Goal: Transaction & Acquisition: Purchase product/service

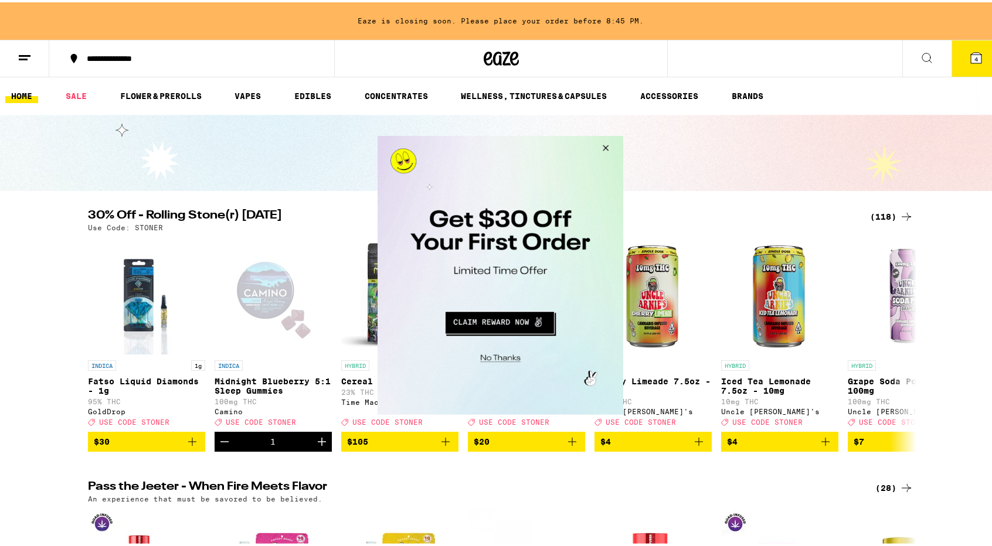
click at [493, 357] on button "Close Modal" at bounding box center [498, 357] width 239 height 18
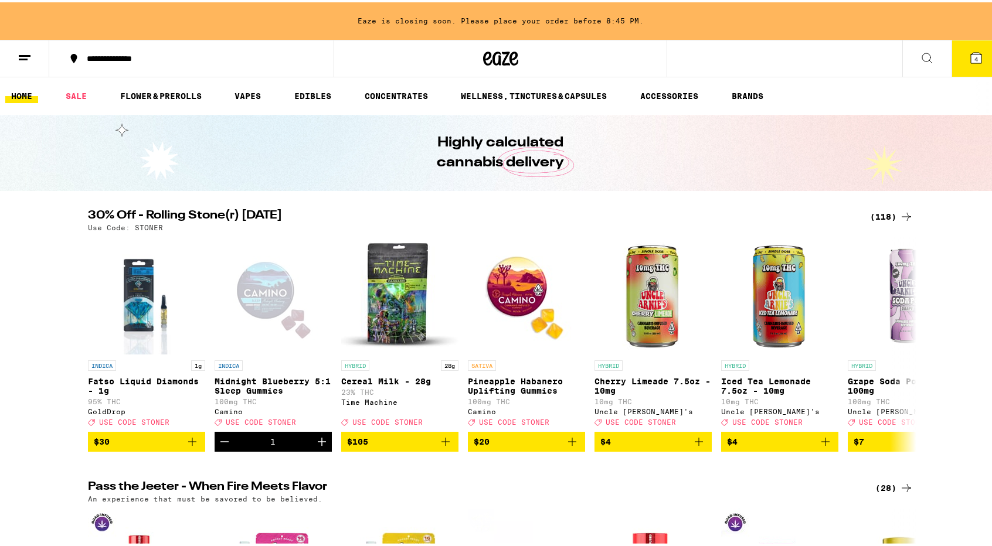
click at [971, 50] on icon at bounding box center [976, 55] width 11 height 11
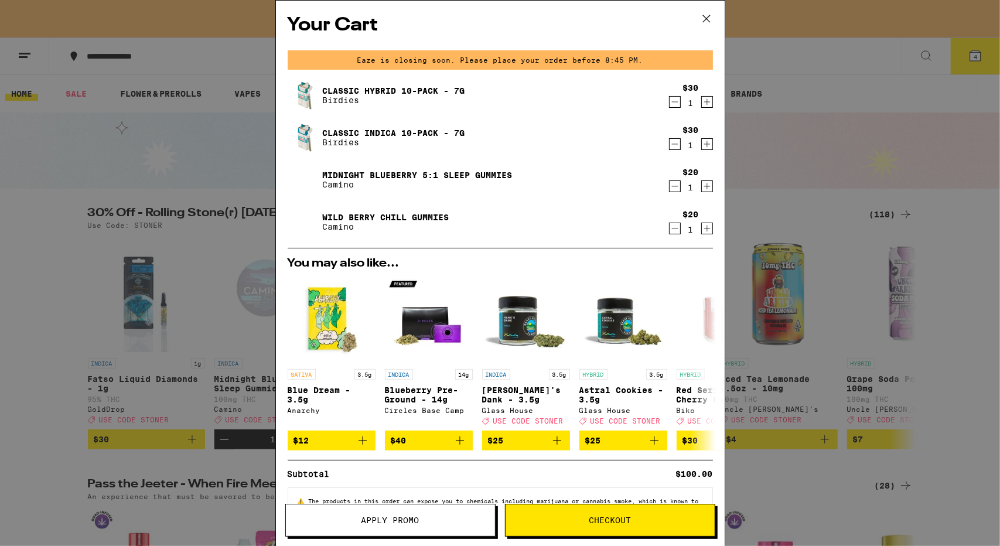
click at [672, 186] on icon "Decrement" at bounding box center [675, 186] width 6 height 0
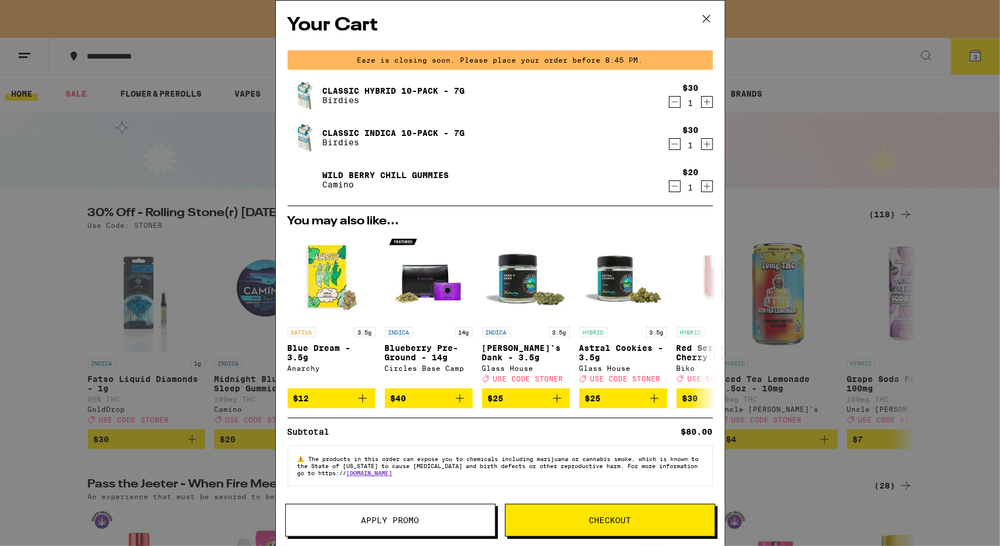
click at [672, 186] on icon "Decrement" at bounding box center [675, 186] width 6 height 0
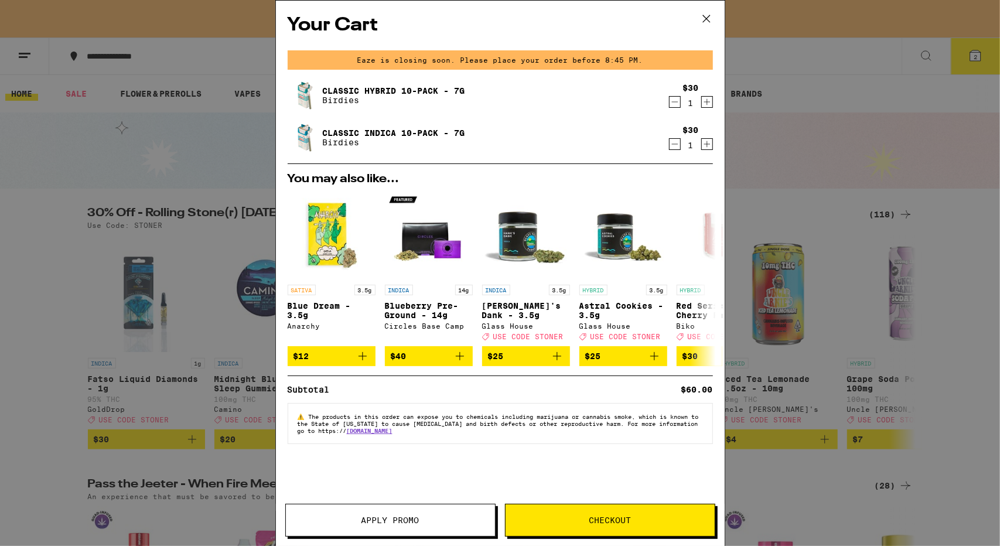
click at [665, 187] on div "You may also like... SATIVA 3.5g Blue Dream - 3.5g Anarchy $12 INDICA 14g Blueb…" at bounding box center [500, 269] width 444 height 193
click at [706, 17] on icon at bounding box center [706, 18] width 7 height 7
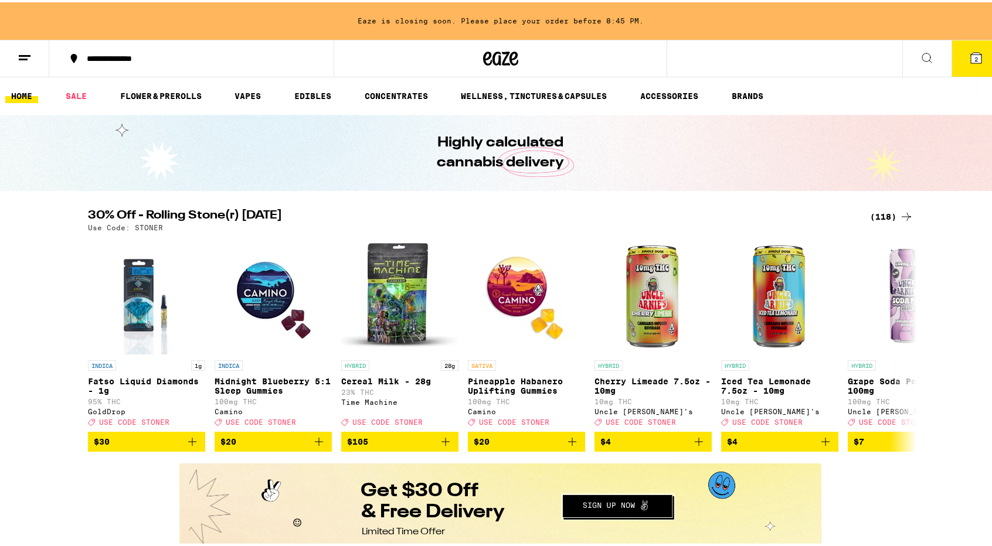
click at [920, 53] on icon at bounding box center [927, 56] width 14 height 14
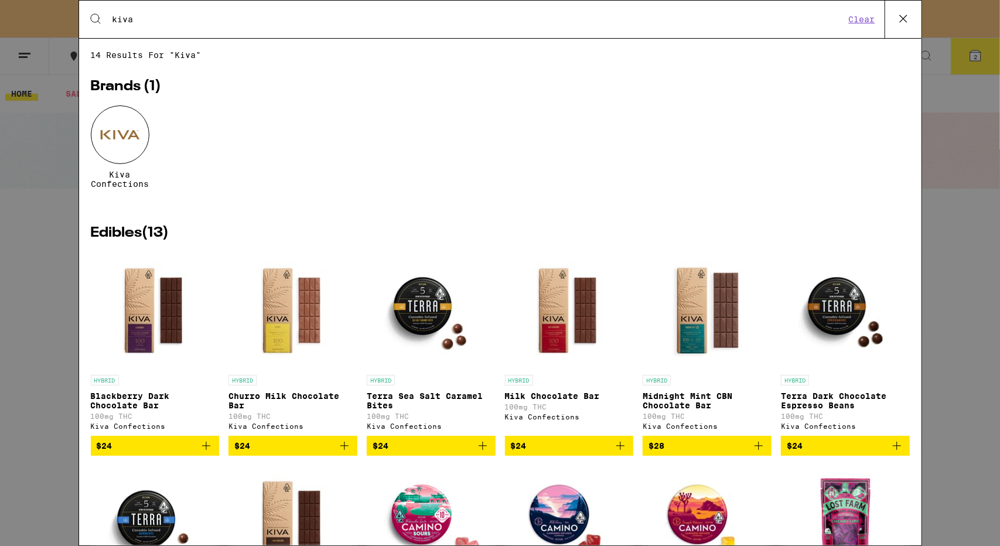
type input "kiva"
click at [118, 125] on div at bounding box center [120, 134] width 59 height 59
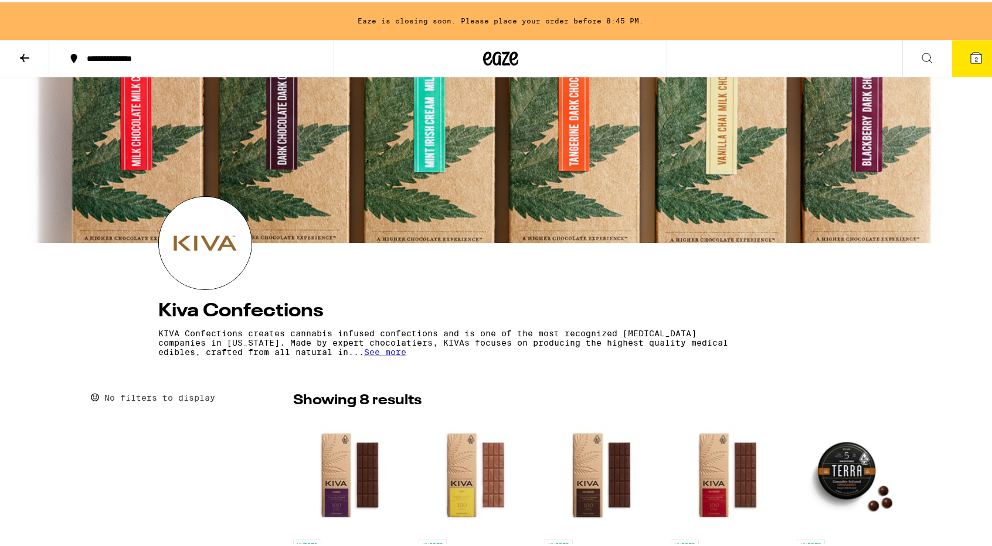
click at [426, 178] on div at bounding box center [500, 158] width 1000 height 166
click at [404, 121] on div at bounding box center [500, 158] width 1000 height 166
click at [18, 53] on icon at bounding box center [25, 56] width 14 height 14
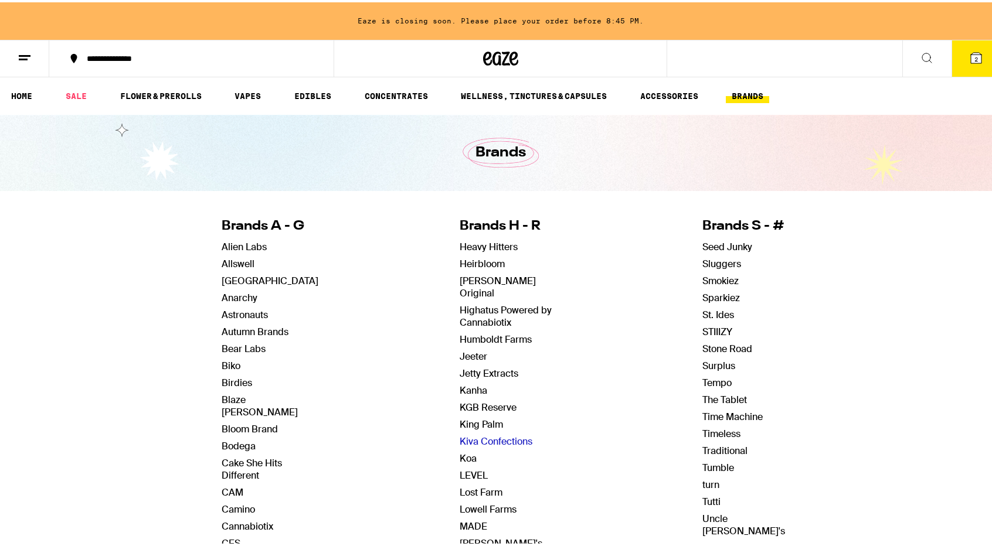
click at [501, 433] on link "Kiva Confections" at bounding box center [496, 439] width 73 height 12
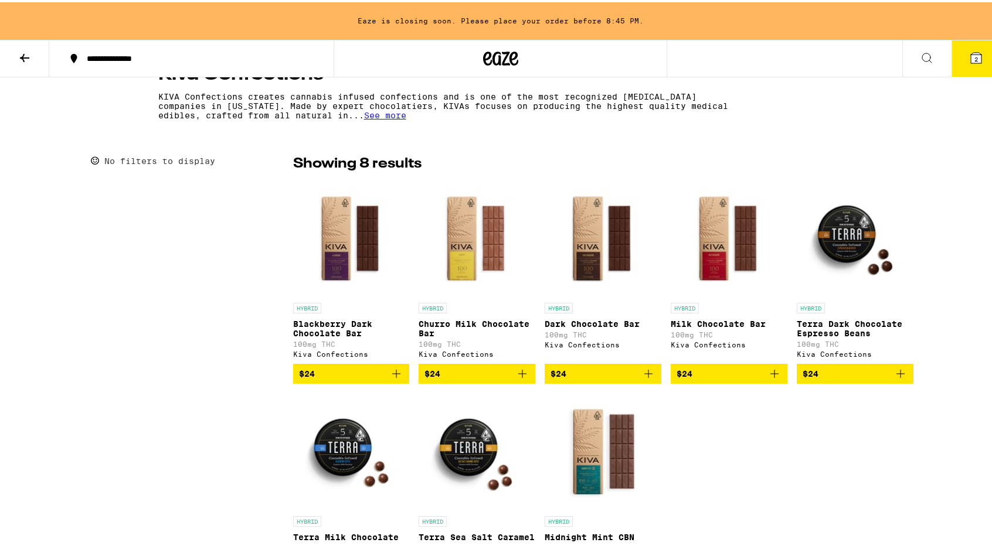
scroll to position [238, 0]
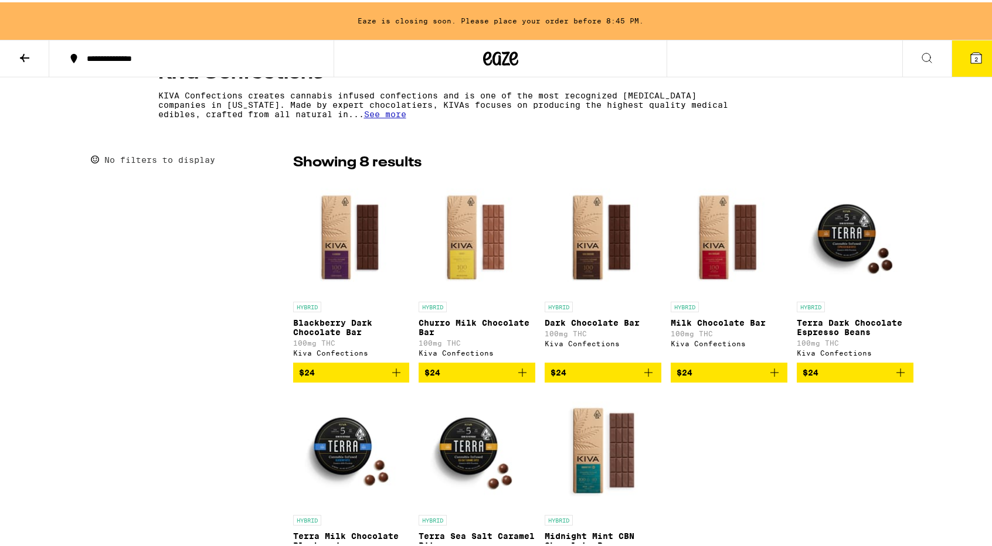
click at [907, 53] on button at bounding box center [926, 56] width 49 height 37
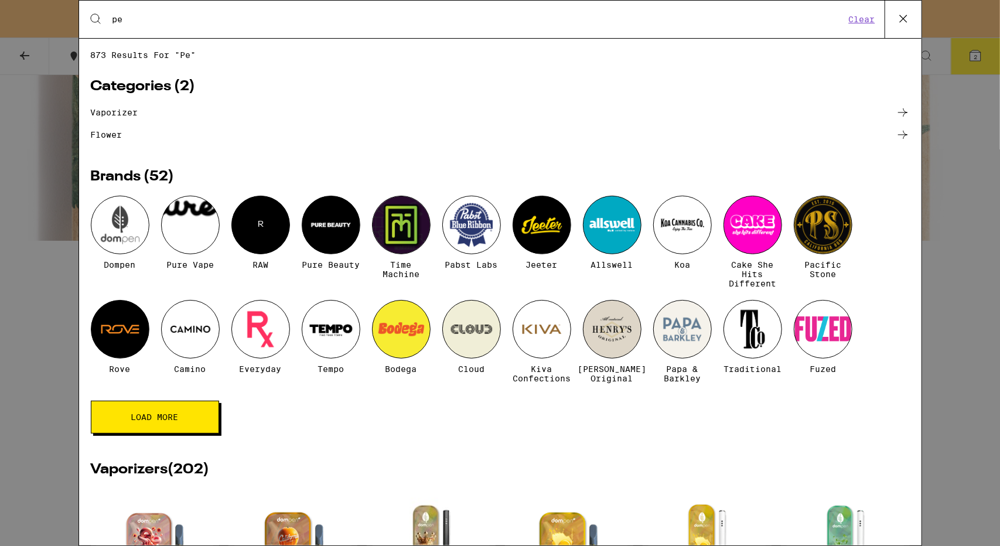
type input "p"
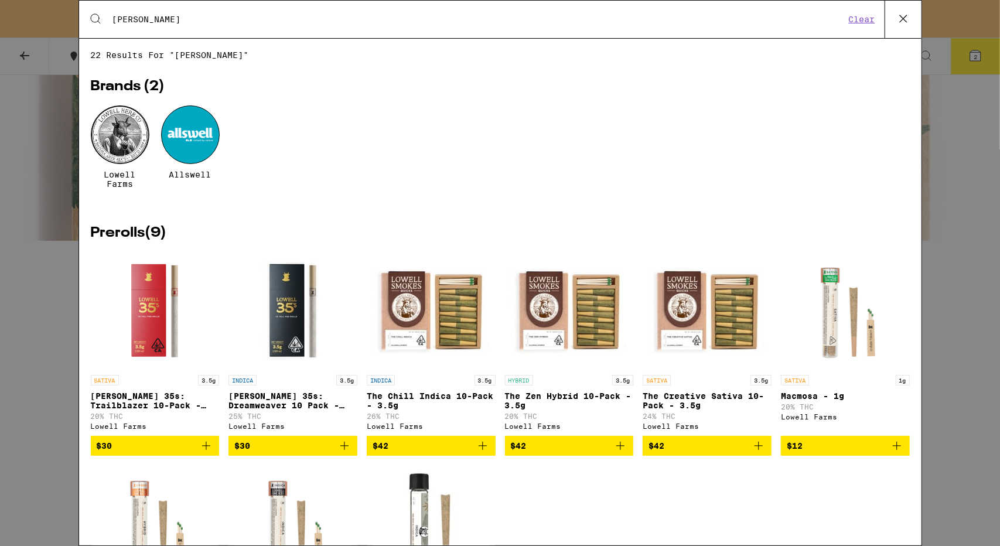
type input "[PERSON_NAME]"
click at [114, 131] on div at bounding box center [120, 134] width 59 height 59
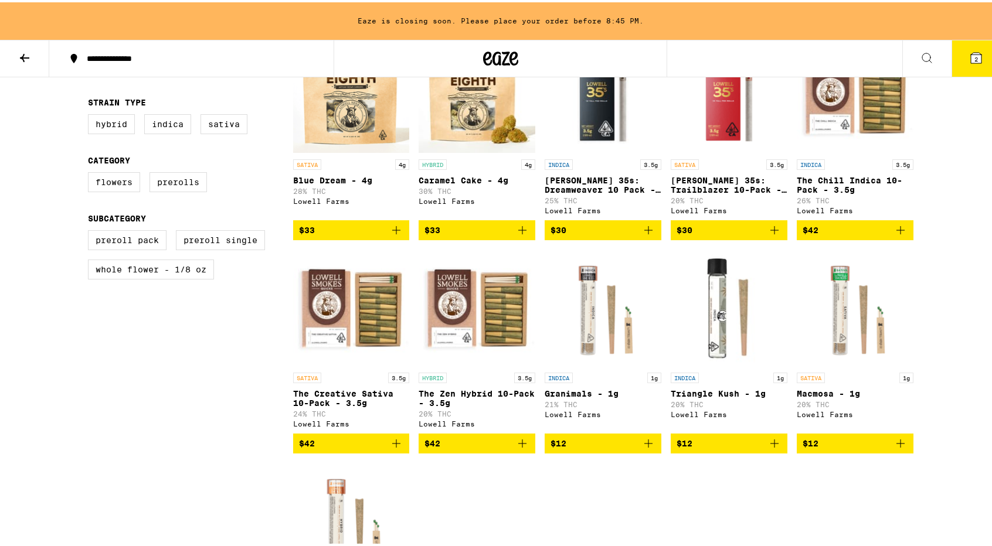
scroll to position [348, 0]
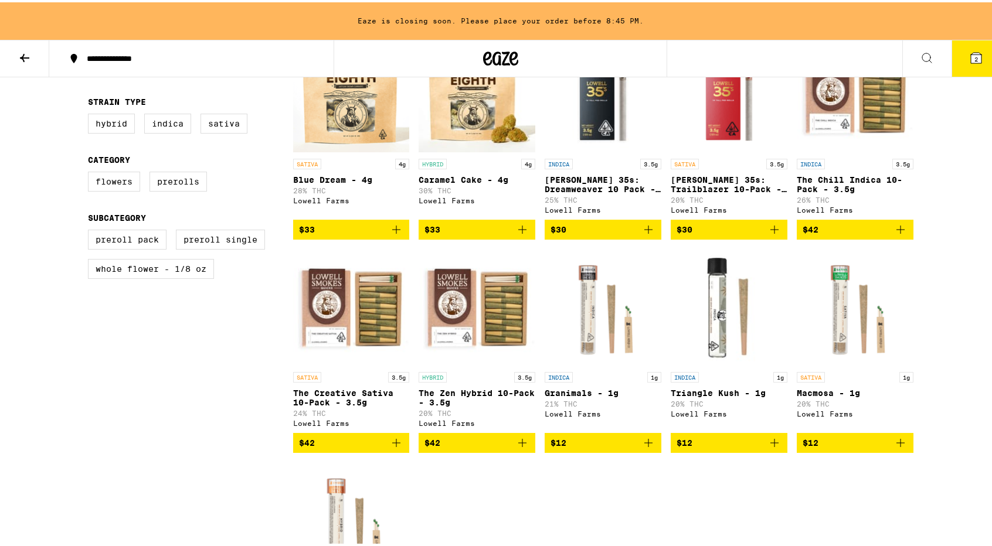
click at [465, 448] on span "$42" at bounding box center [476, 441] width 105 height 14
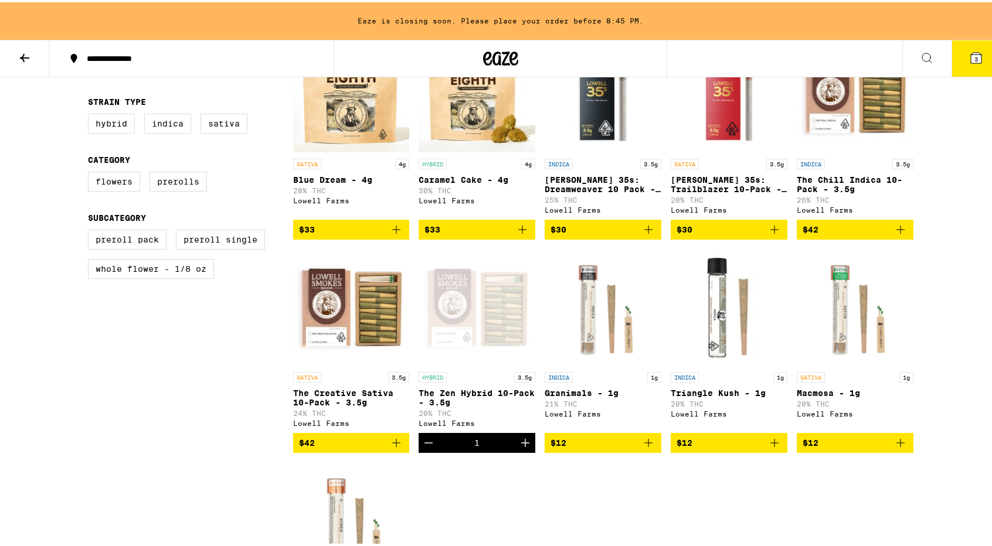
click at [972, 178] on div "[PERSON_NAME] Farms FILTER Potency Medium High Very High Strain Type Hybrid Ind…" at bounding box center [500, 352] width 1000 height 1251
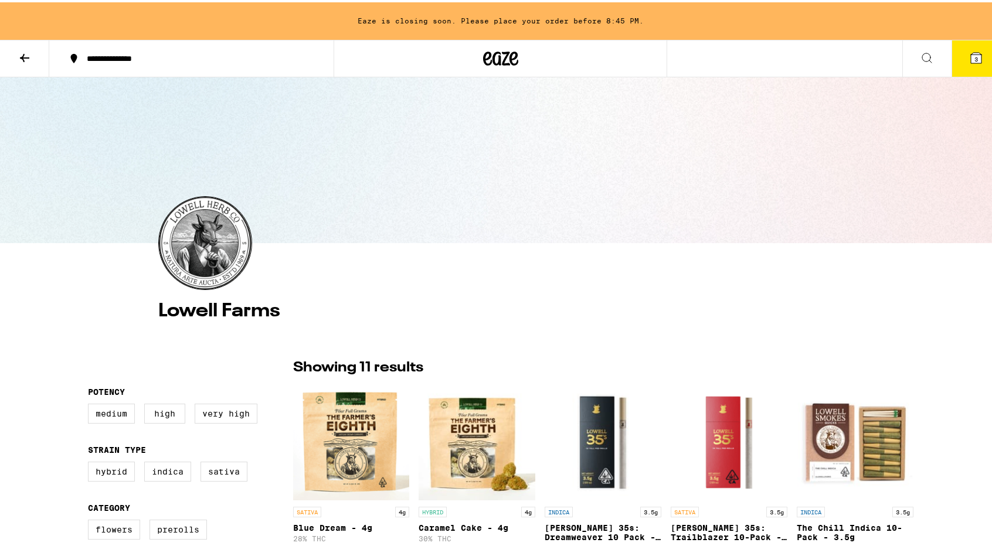
scroll to position [0, 0]
click at [860, 62] on div "**********" at bounding box center [500, 57] width 1000 height 38
click at [923, 53] on icon at bounding box center [927, 56] width 14 height 14
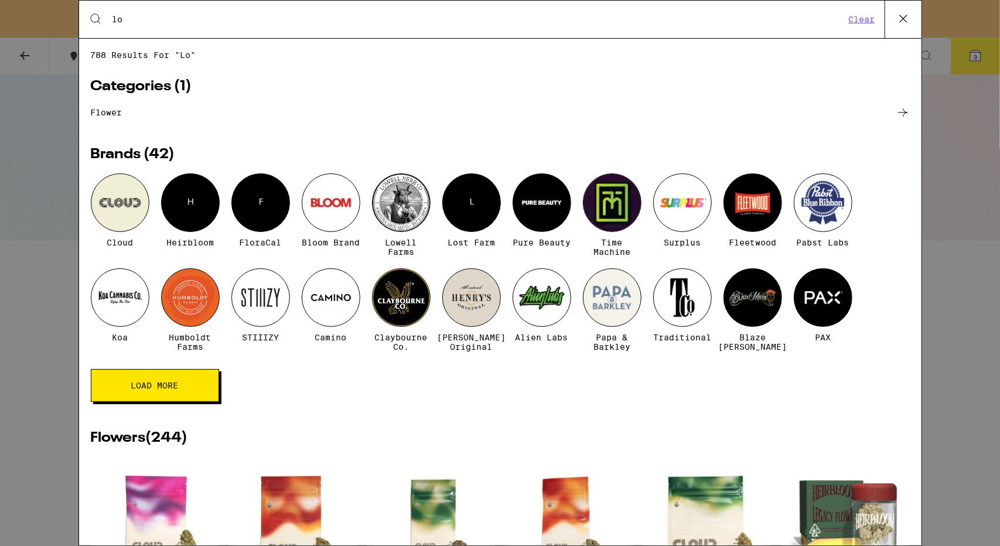
type input "l"
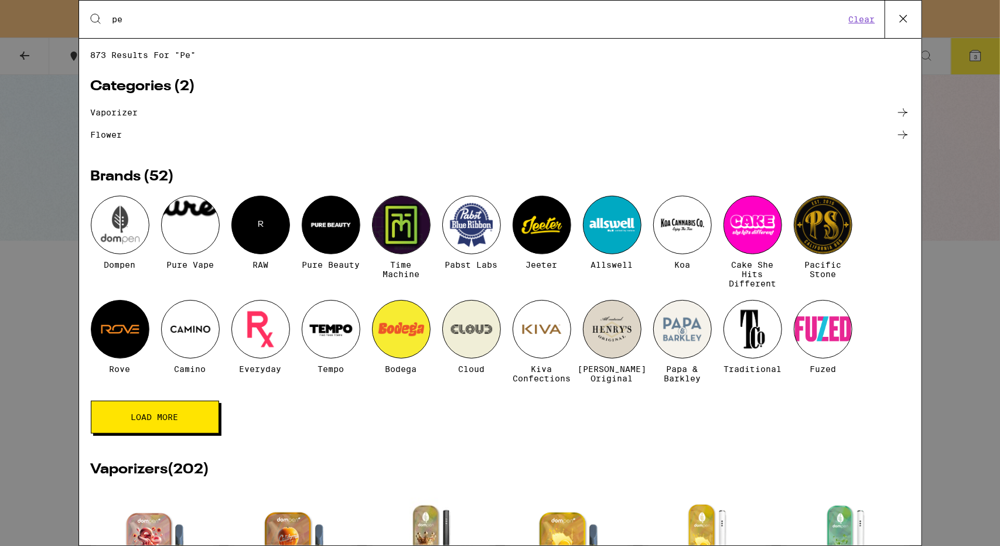
type input "p"
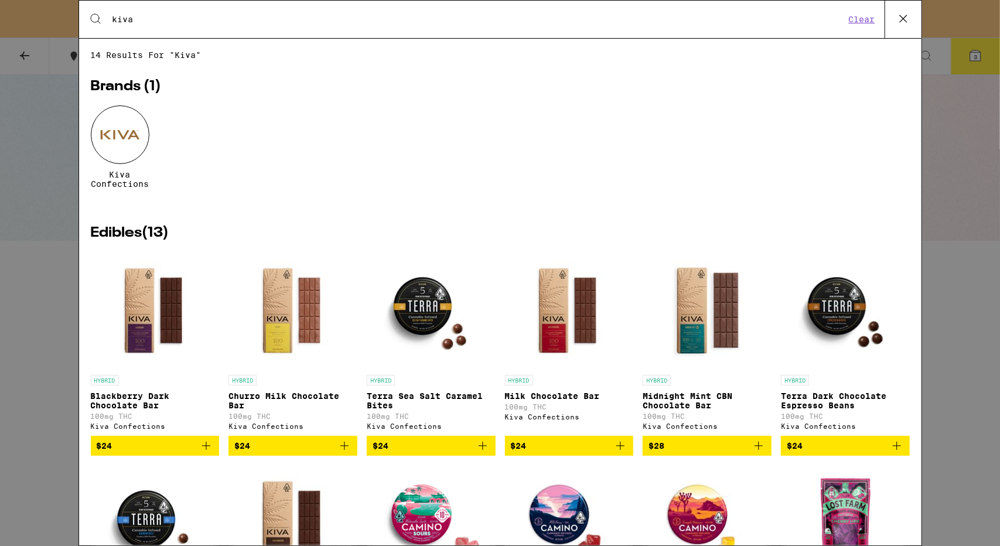
type input "kiva"
click at [117, 140] on div at bounding box center [120, 134] width 59 height 59
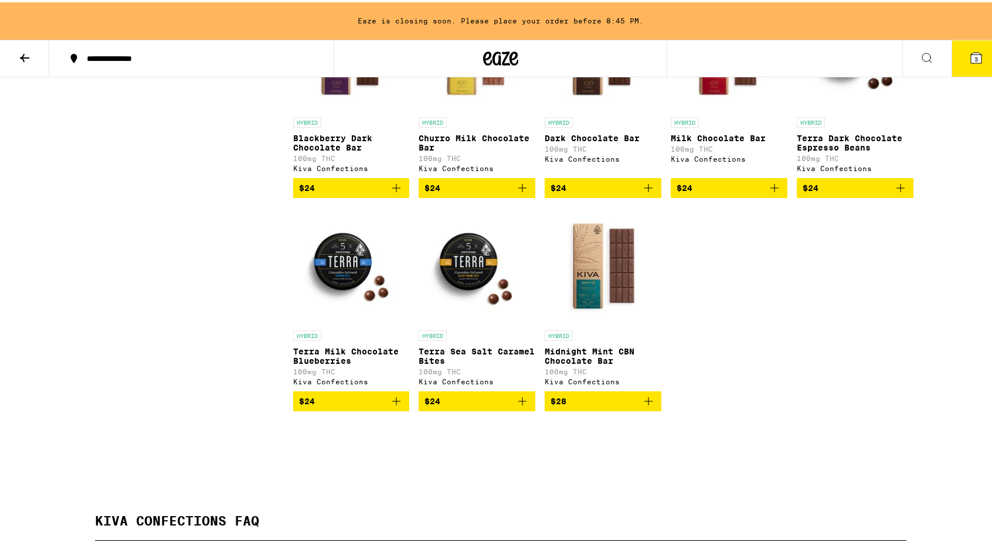
scroll to position [427, 0]
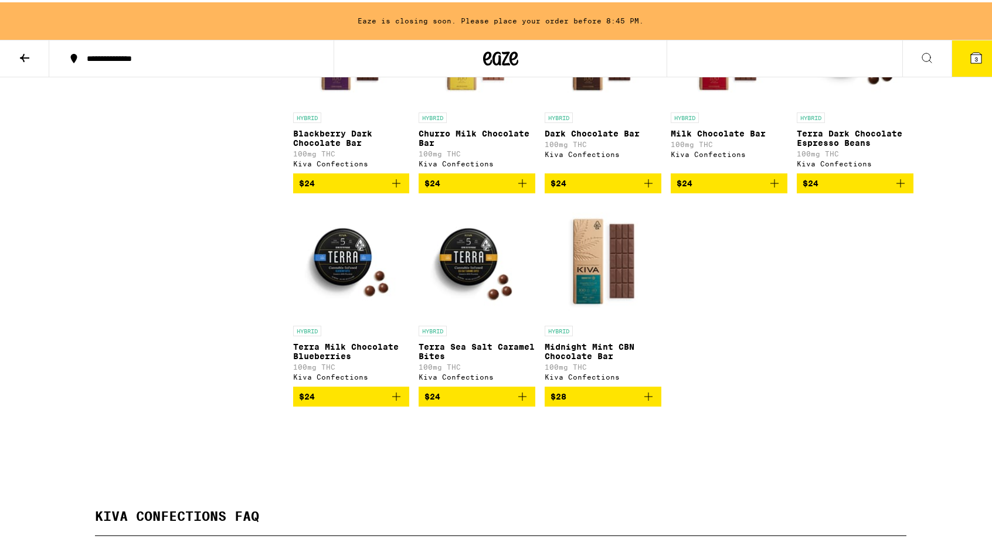
click at [913, 365] on div "No filters to display Showing 8 results HYBRID Blackberry Dark Chocolate Bar 10…" at bounding box center [501, 191] width 844 height 461
click at [917, 286] on div "No filters to display Showing 8 results HYBRID Blackberry Dark Chocolate Bar 10…" at bounding box center [501, 191] width 844 height 461
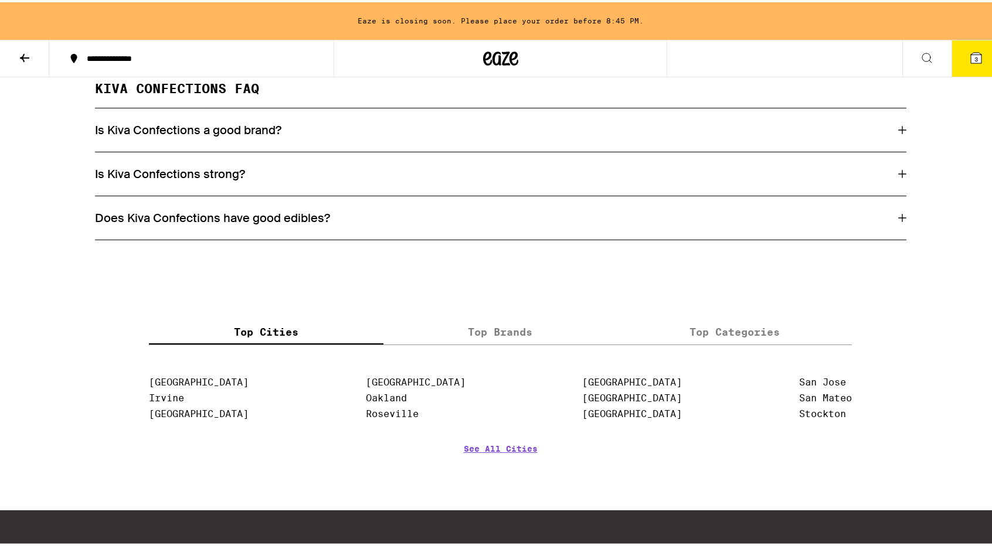
scroll to position [857, 0]
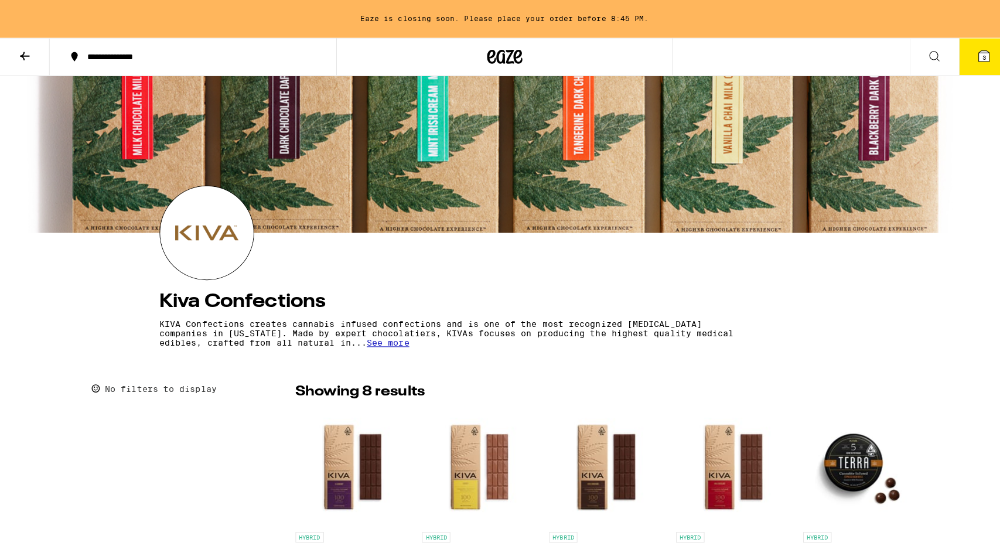
scroll to position [0, 0]
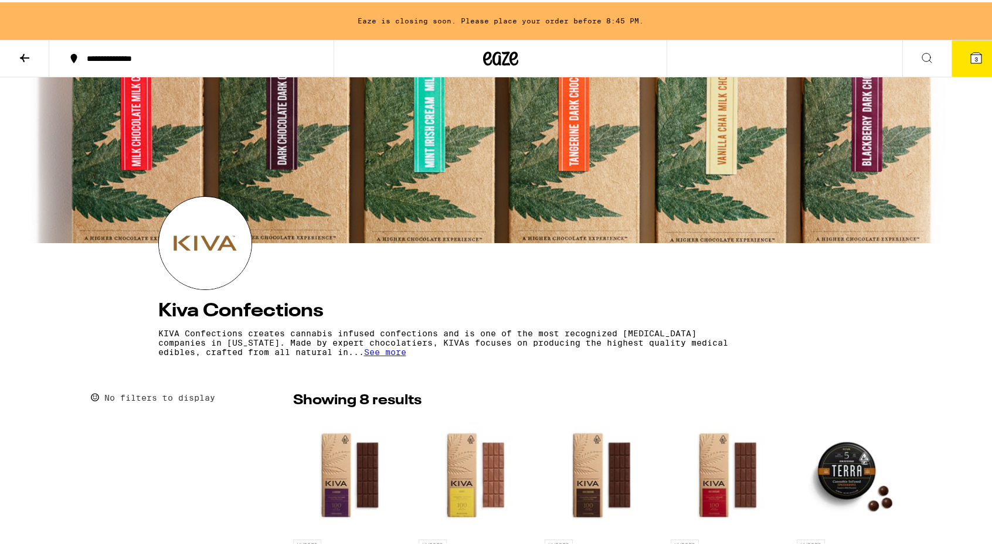
click at [763, 46] on div "**********" at bounding box center [500, 57] width 1000 height 38
click at [920, 57] on icon at bounding box center [927, 56] width 14 height 14
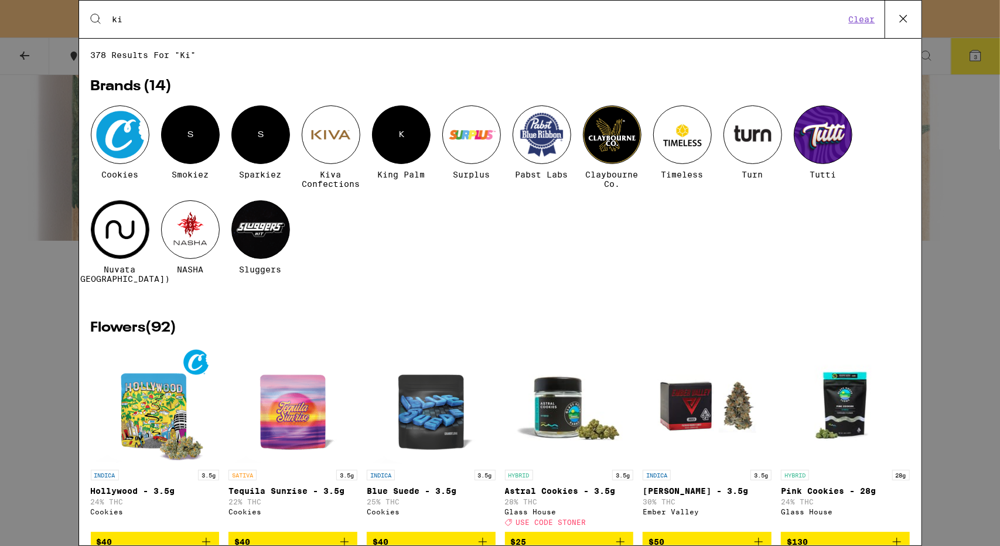
type input "k"
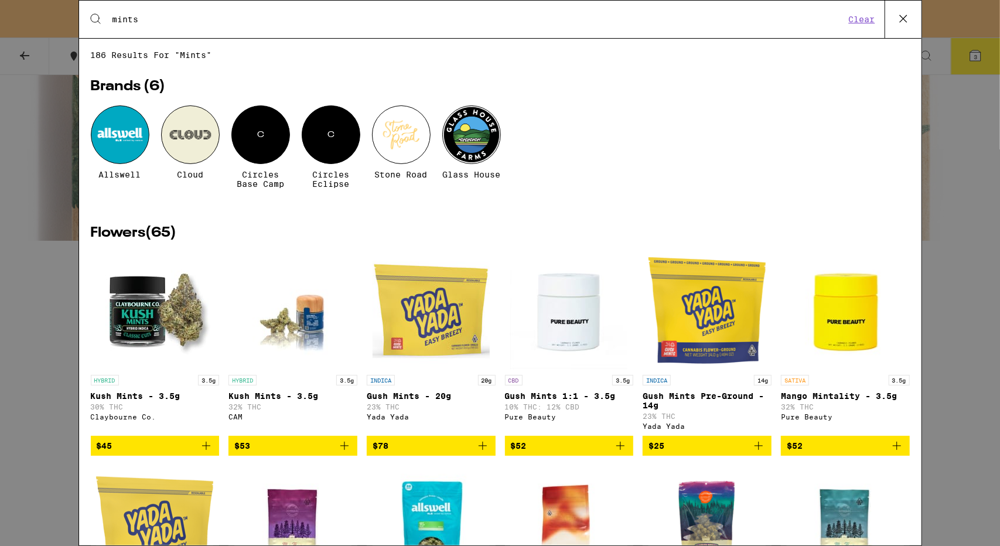
type input "mints"
click at [899, 356] on link "SATIVA 3.5g Mango Mintality - 3.5g 32% THC Pure Beauty" at bounding box center [845, 344] width 129 height 184
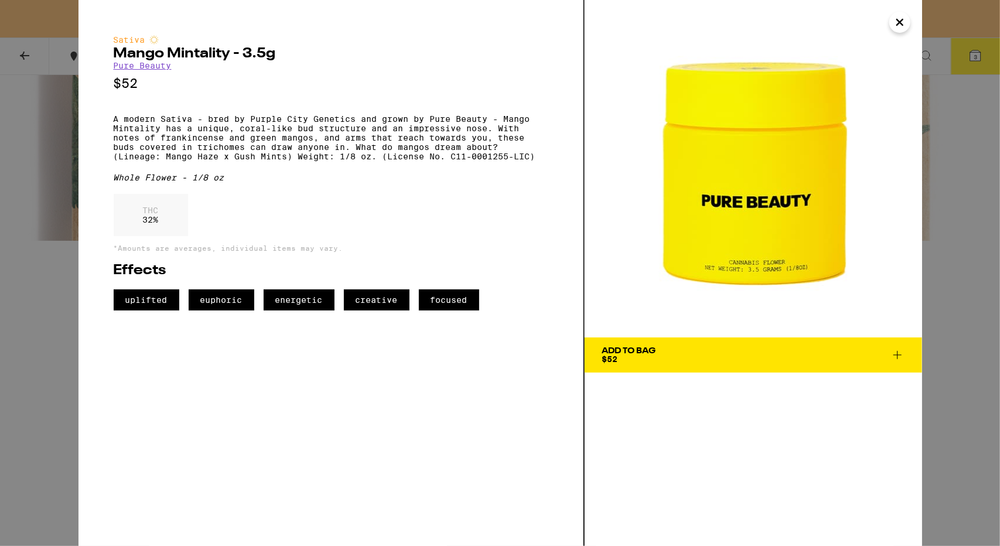
click at [902, 27] on icon "Close" at bounding box center [900, 22] width 14 height 18
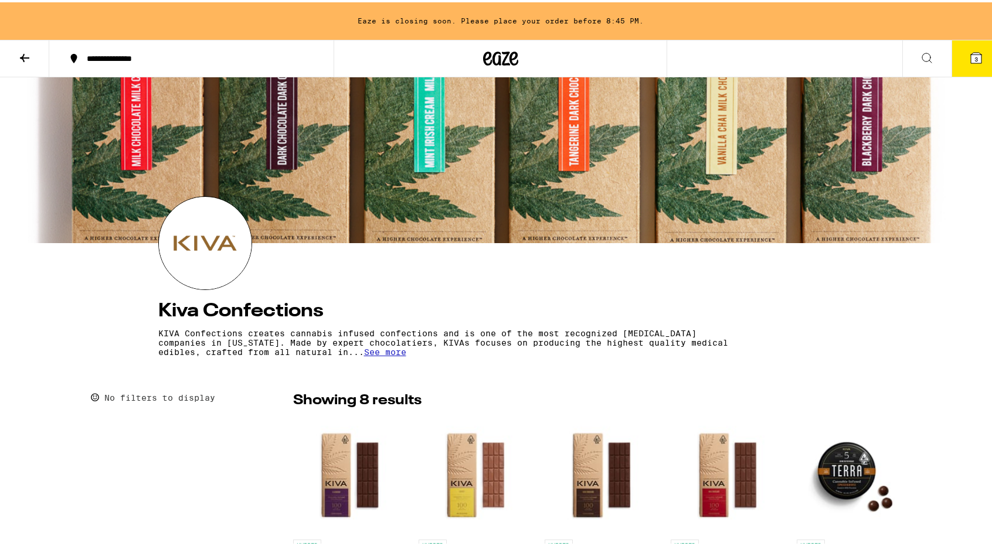
click at [920, 56] on icon at bounding box center [927, 56] width 14 height 14
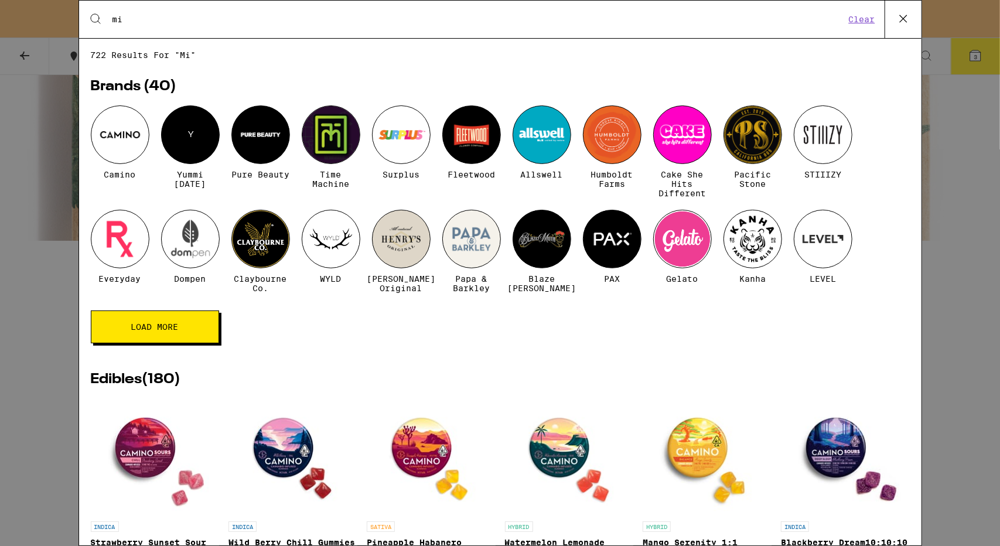
type input "m"
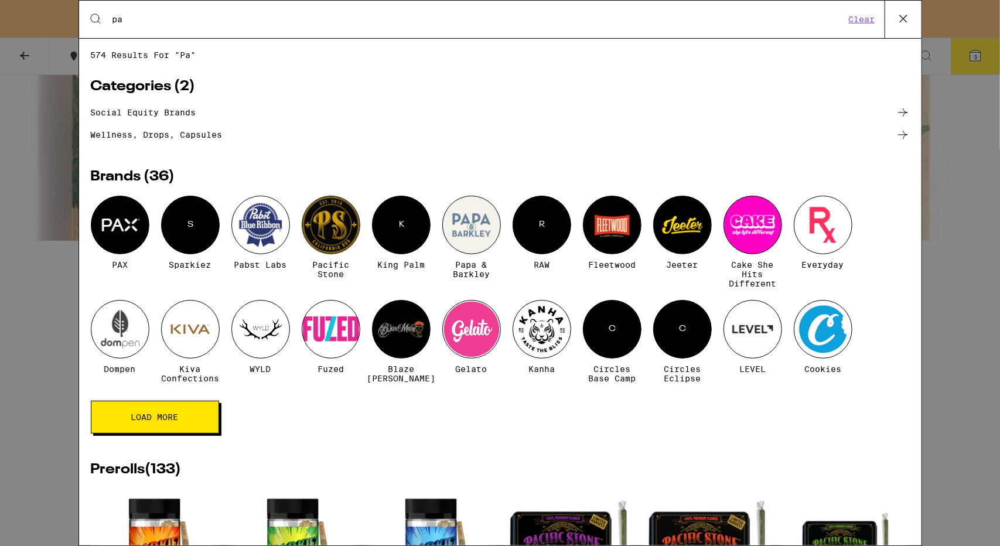
type input "p"
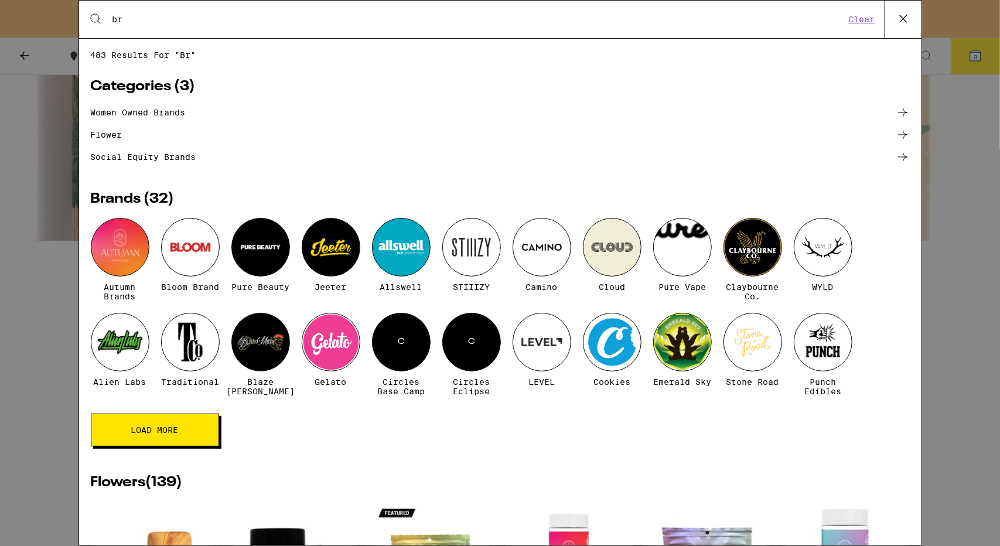
type input "b"
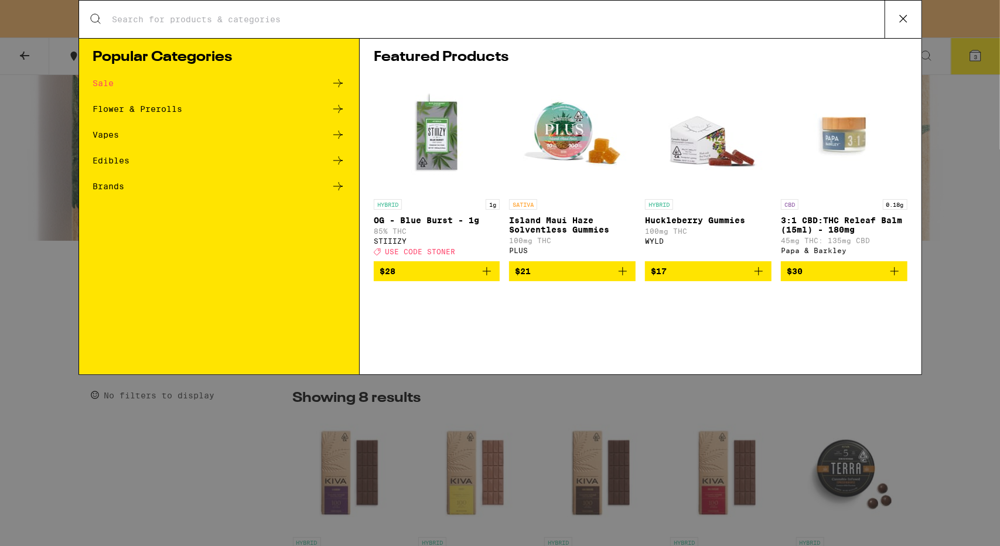
click at [904, 16] on icon at bounding box center [904, 19] width 18 height 18
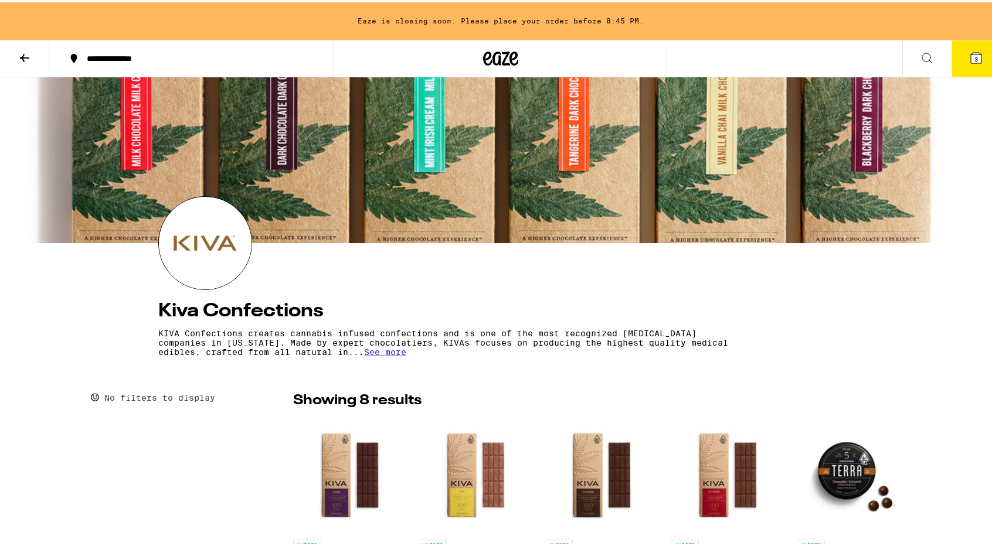
click at [974, 53] on span "3" at bounding box center [976, 56] width 4 height 7
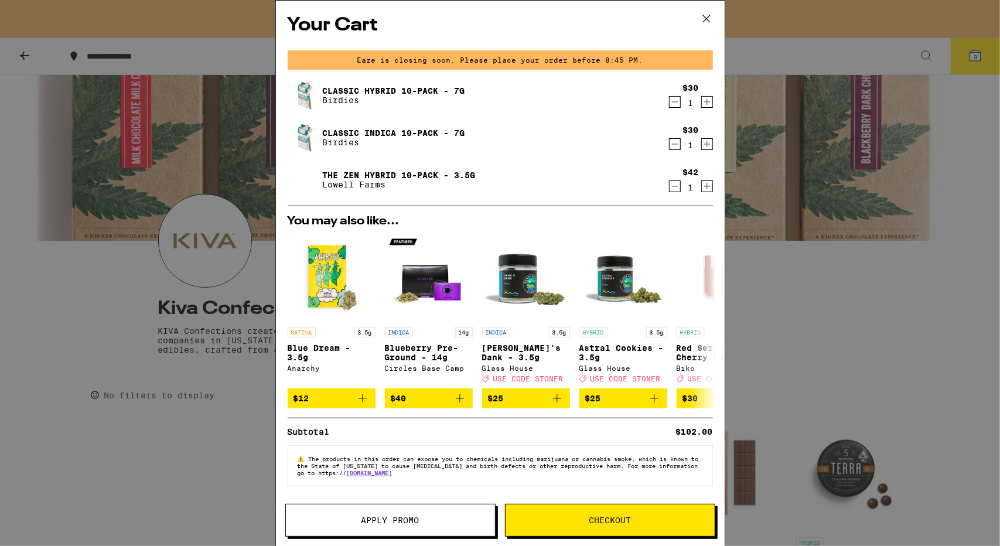
click at [606, 516] on span "Checkout" at bounding box center [610, 520] width 42 height 8
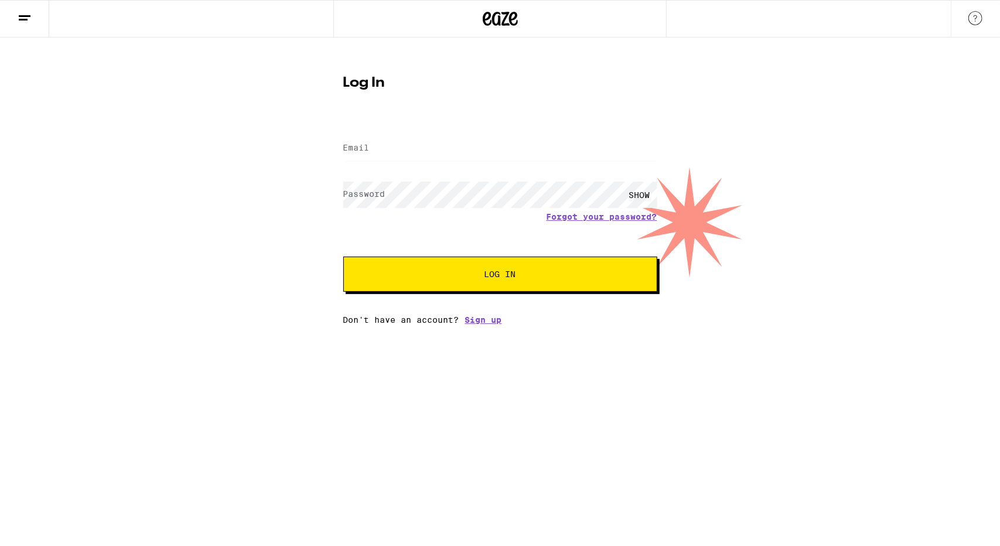
click at [367, 152] on label "Email" at bounding box center [356, 147] width 26 height 9
type input "[EMAIL_ADDRESS][DOMAIN_NAME]"
click at [474, 263] on button "Log In" at bounding box center [500, 274] width 314 height 35
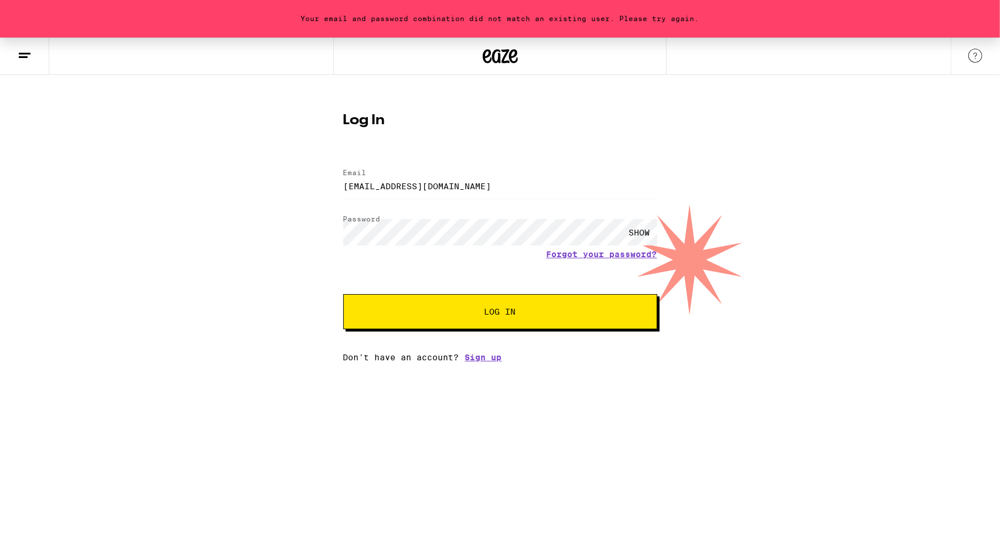
click at [574, 262] on form "Email Email [EMAIL_ADDRESS][DOMAIN_NAME] Password Password SHOW Forgot your pas…" at bounding box center [500, 243] width 314 height 172
click at [576, 253] on link "Forgot your password?" at bounding box center [602, 254] width 111 height 9
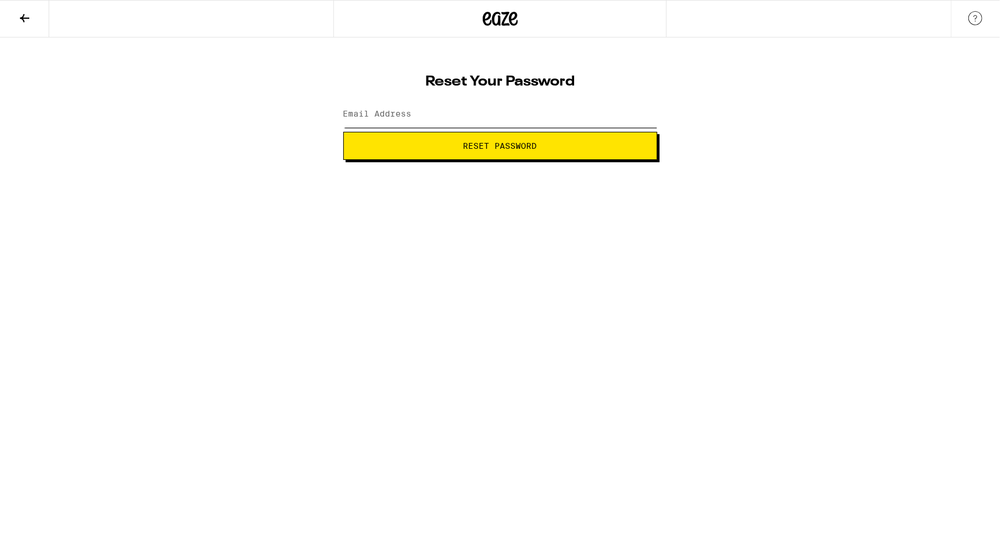
click at [484, 114] on input "Email Address" at bounding box center [500, 114] width 314 height 26
type input "[EMAIL_ADDRESS][DOMAIN_NAME]"
click at [435, 148] on span "Reset Password" at bounding box center [500, 146] width 294 height 8
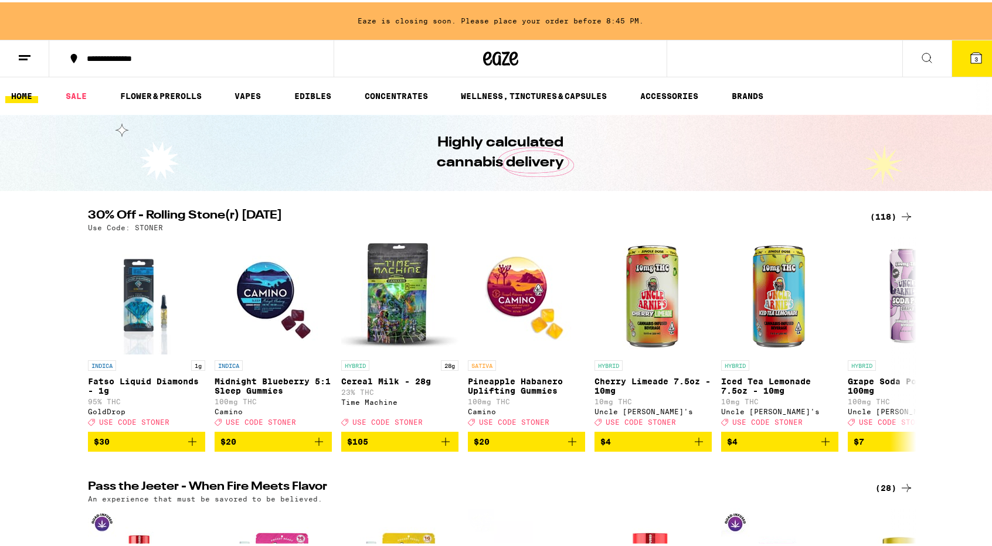
click at [971, 51] on icon at bounding box center [976, 55] width 11 height 11
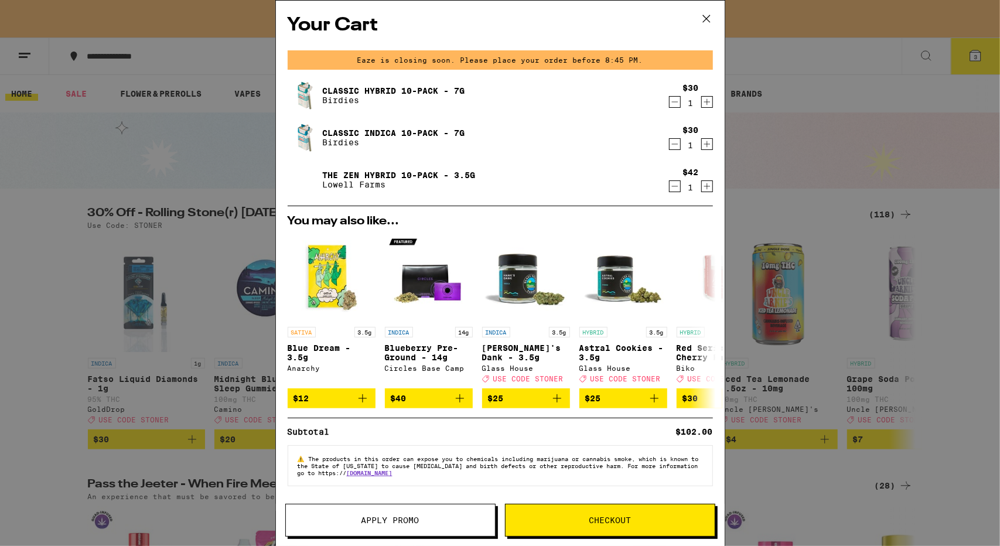
click at [644, 477] on p "⚠️ The products in this order can expose you to chemicals including marijuana o…" at bounding box center [501, 465] width 406 height 21
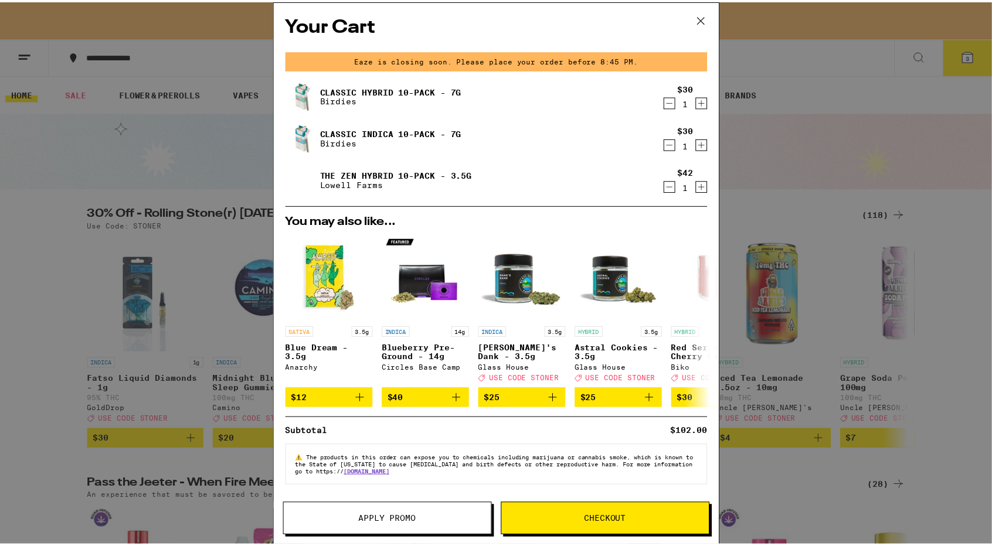
scroll to position [5, 0]
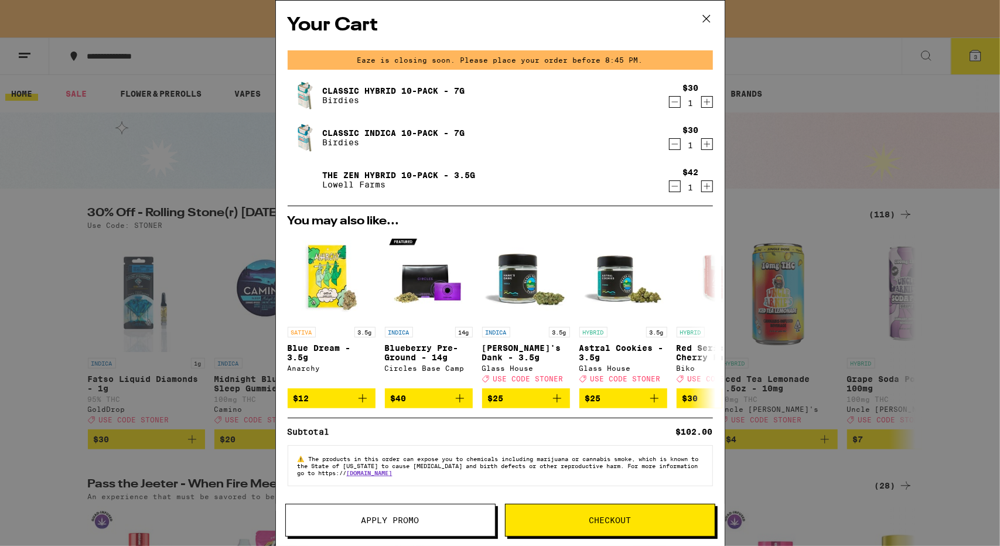
click at [709, 22] on icon at bounding box center [707, 19] width 18 height 18
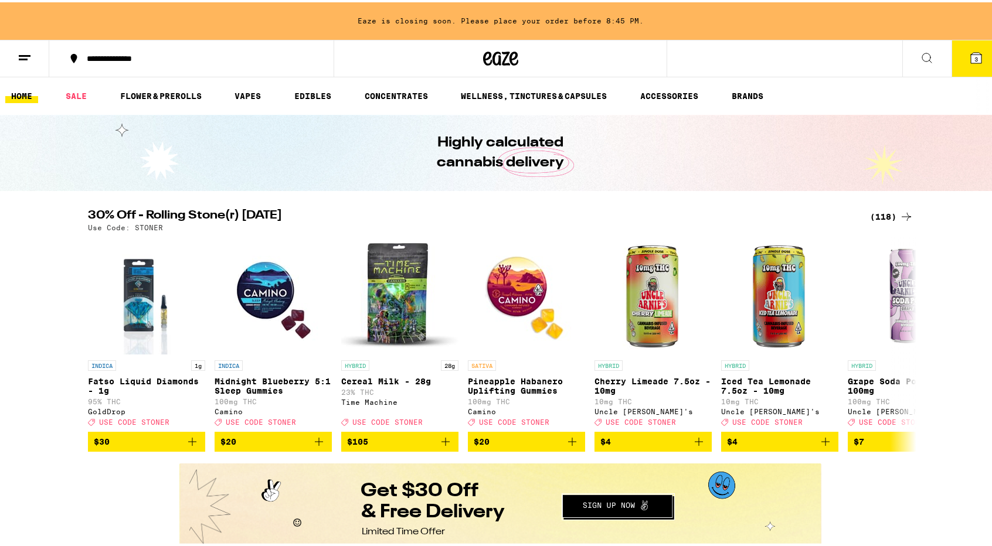
click at [960, 450] on div "30% Off - Rolling Stone(r) Saturday (118) Use Code: STONER INDICA 1g Fatso Liqu…" at bounding box center [500, 328] width 1000 height 242
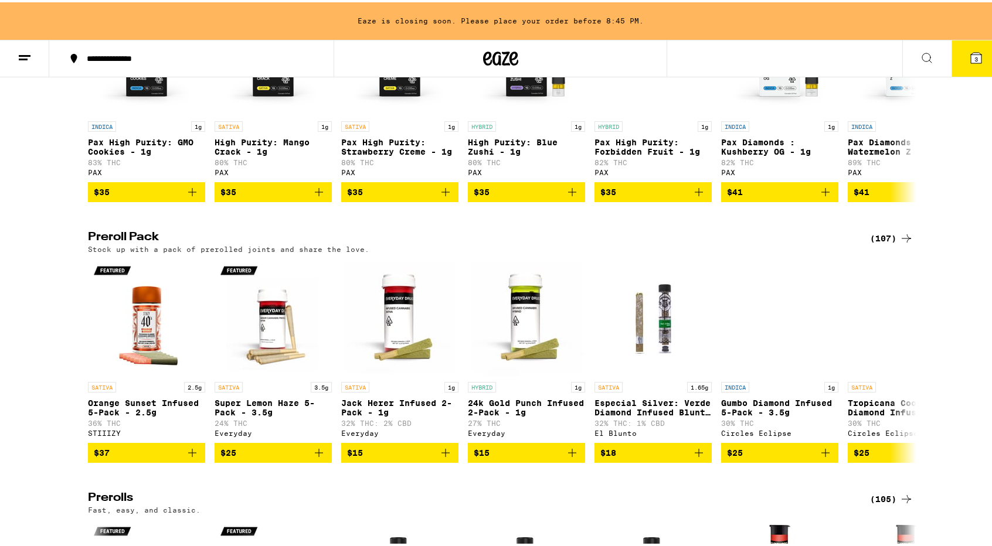
scroll to position [2457, 0]
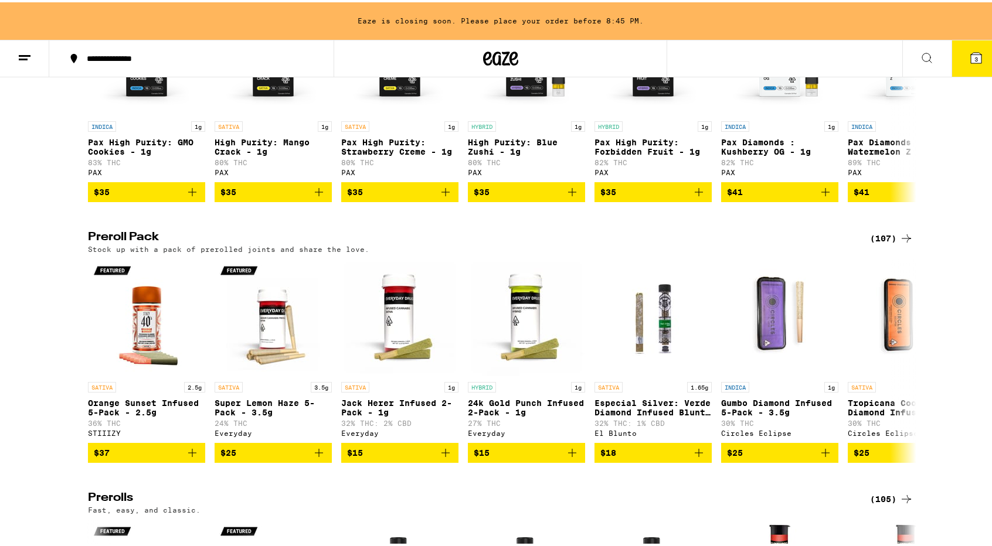
click at [970, 430] on div "Preroll Pack (107) Stock up with a pack of prerolled joints and share the love.…" at bounding box center [500, 345] width 1000 height 232
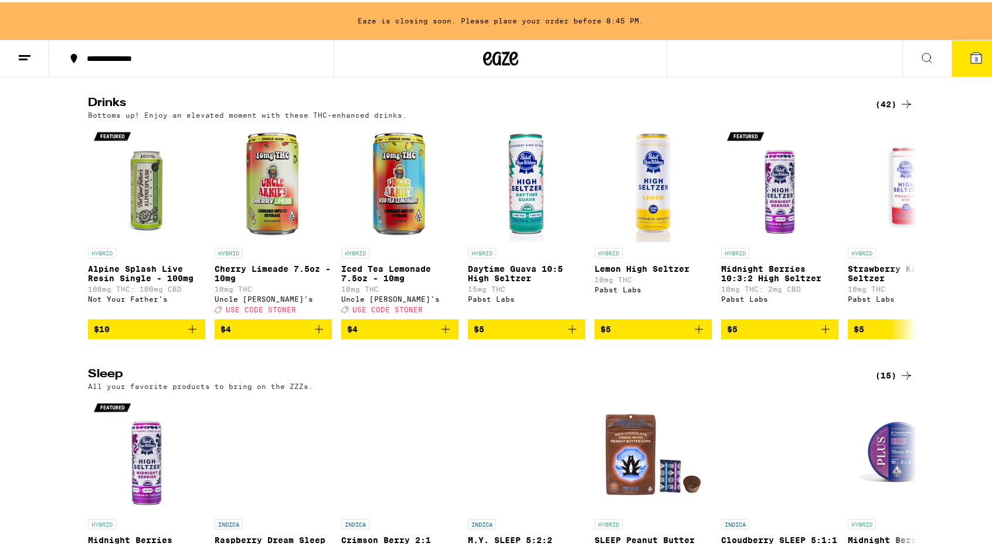
scroll to position [3657, 0]
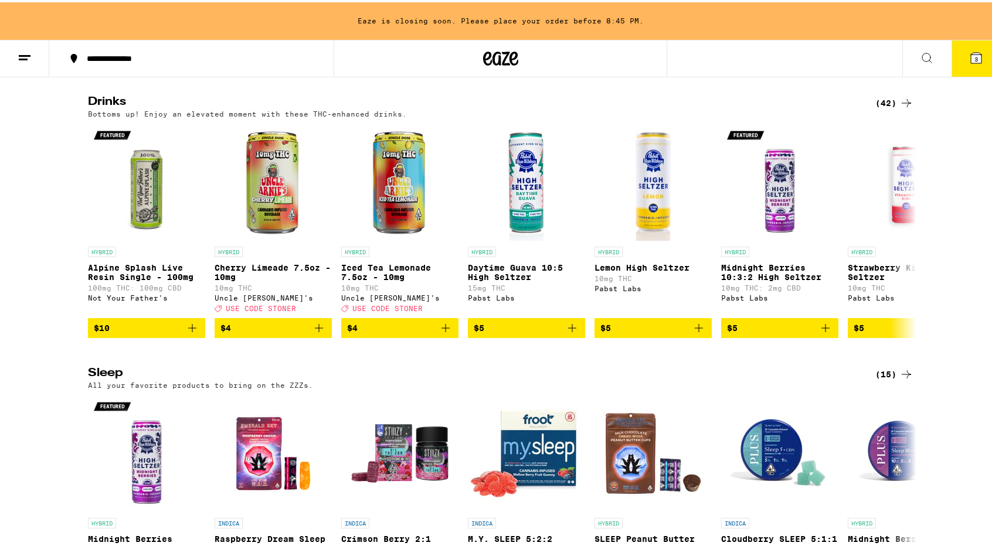
click at [959, 336] on div "Drinks (42) Bottoms up! Enjoy an elevated moment with these THC-enhanced drinks…" at bounding box center [500, 215] width 1000 height 242
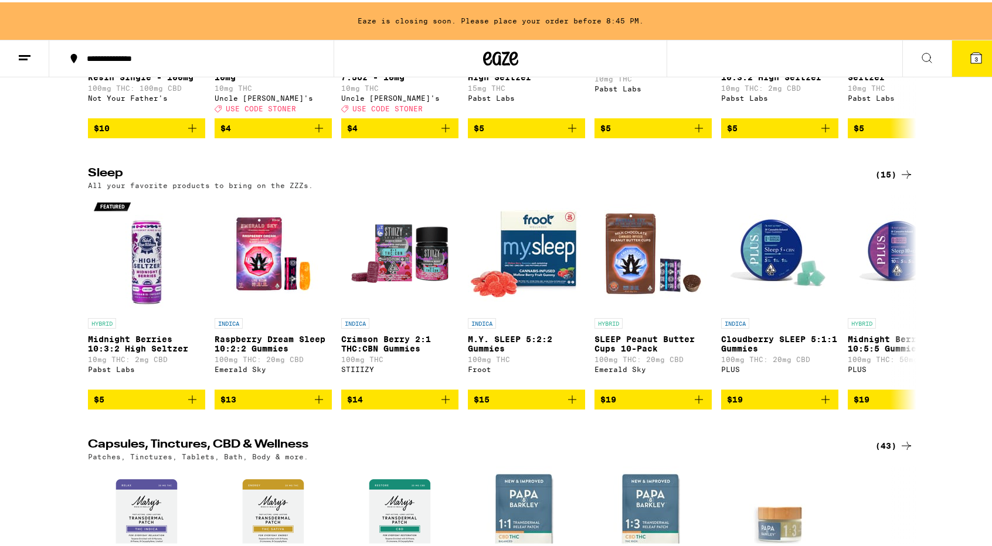
scroll to position [3860, 0]
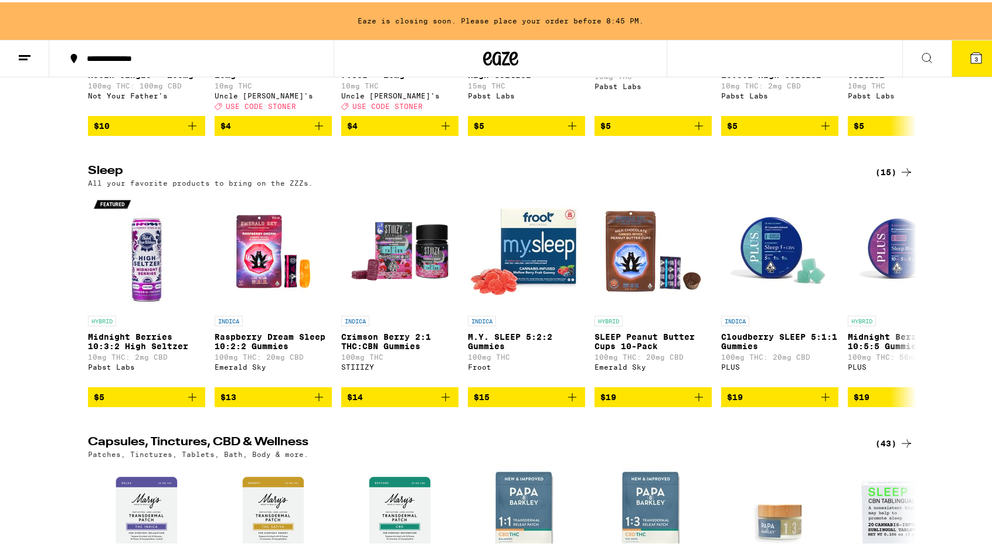
click at [954, 308] on div "Sleep (15) All your favorite products to bring on the ZZZs. HYBRID Midnight Ber…" at bounding box center [500, 284] width 1000 height 242
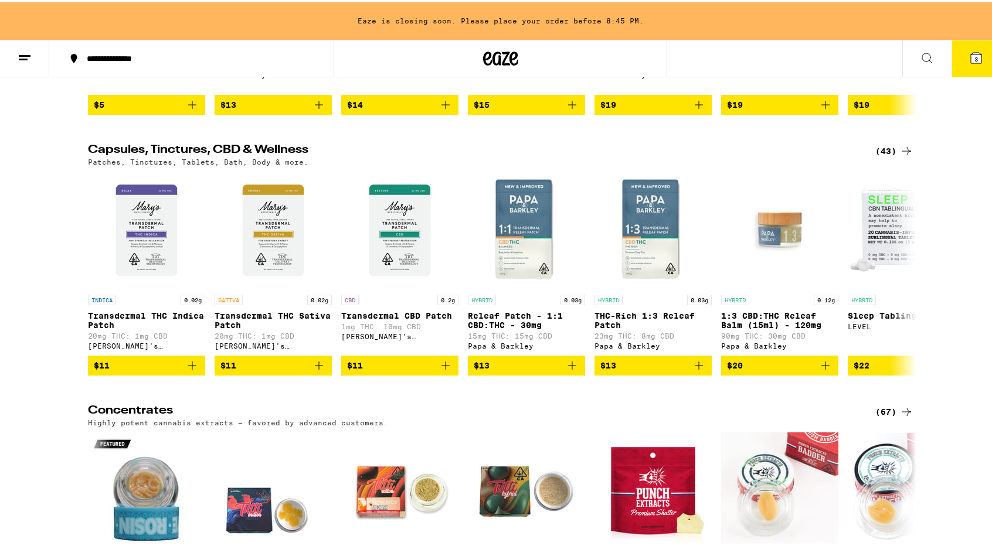
scroll to position [4157, 0]
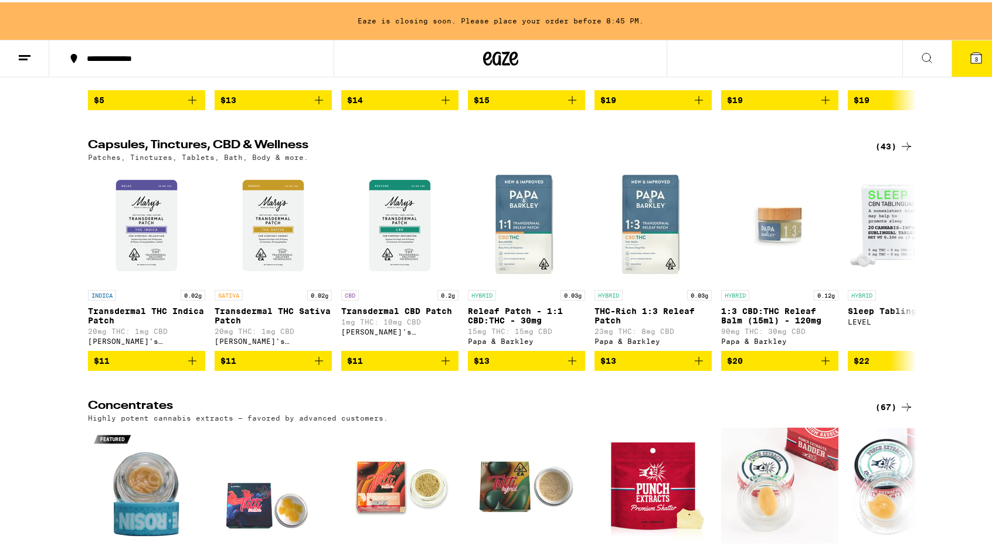
click at [962, 369] on div "Capsules, Tinctures, CBD & Wellness (43) Patches, Tinctures, Tablets, Bath, Bod…" at bounding box center [500, 253] width 1000 height 232
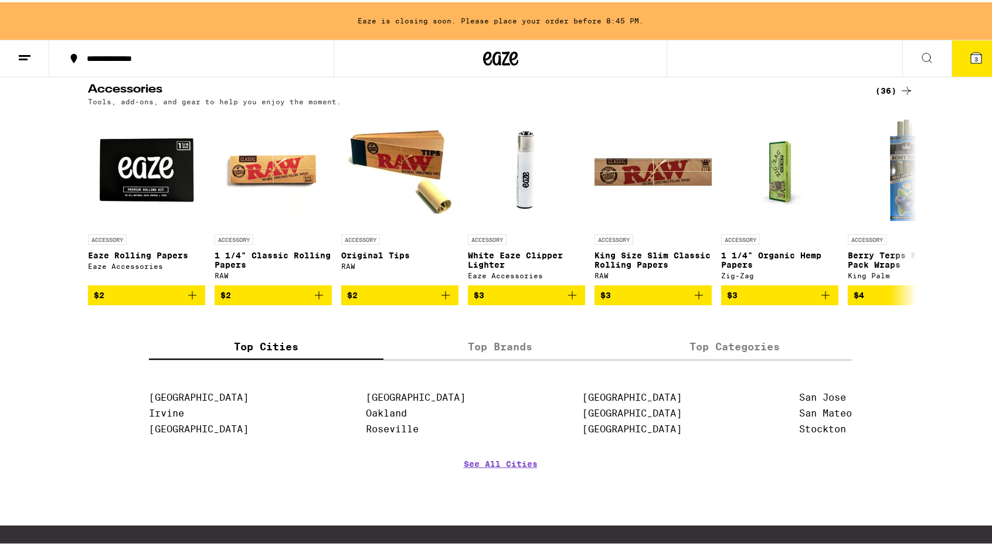
scroll to position [4749, 0]
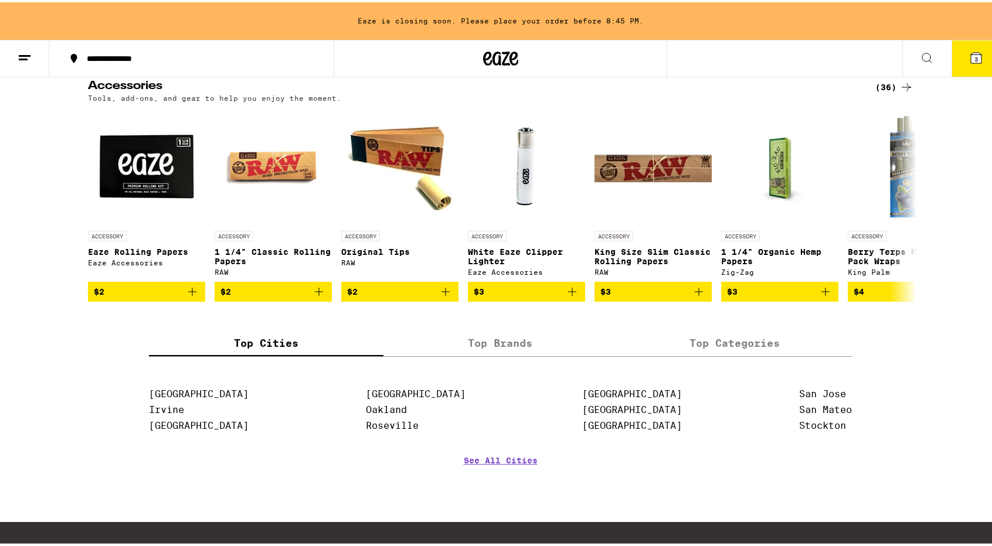
click at [957, 299] on div "Accessories (36) Tools, add-ons, and gear to help you enjoy the moment. ACCESSO…" at bounding box center [500, 189] width 1000 height 222
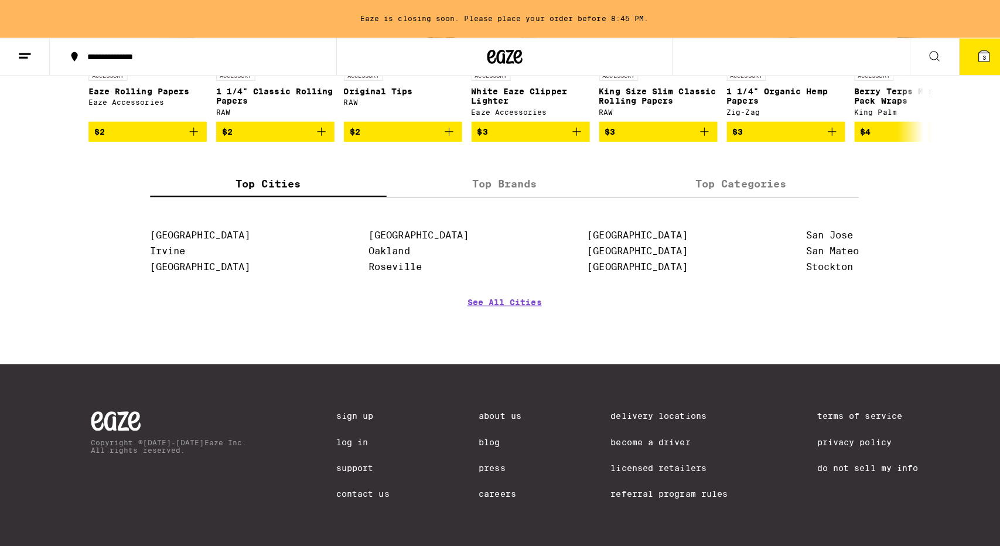
scroll to position [4913, 0]
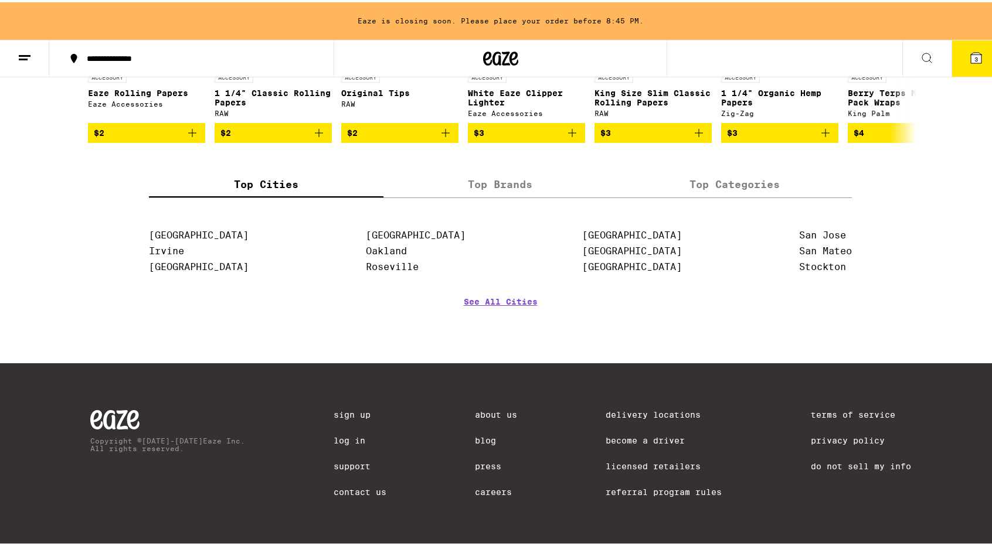
click at [974, 58] on button "3" at bounding box center [975, 56] width 49 height 36
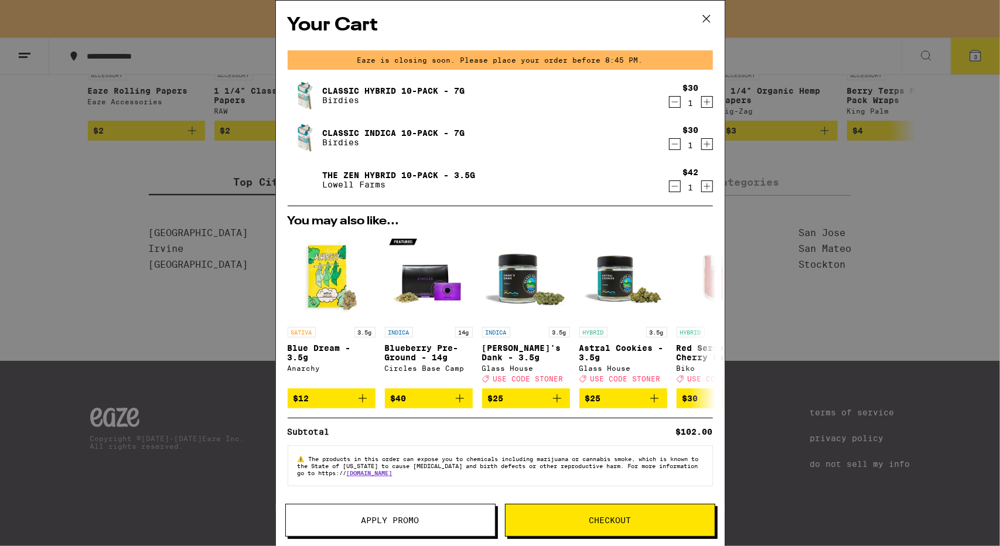
click at [708, 16] on icon at bounding box center [707, 19] width 18 height 18
